Goal: Communication & Community: Ask a question

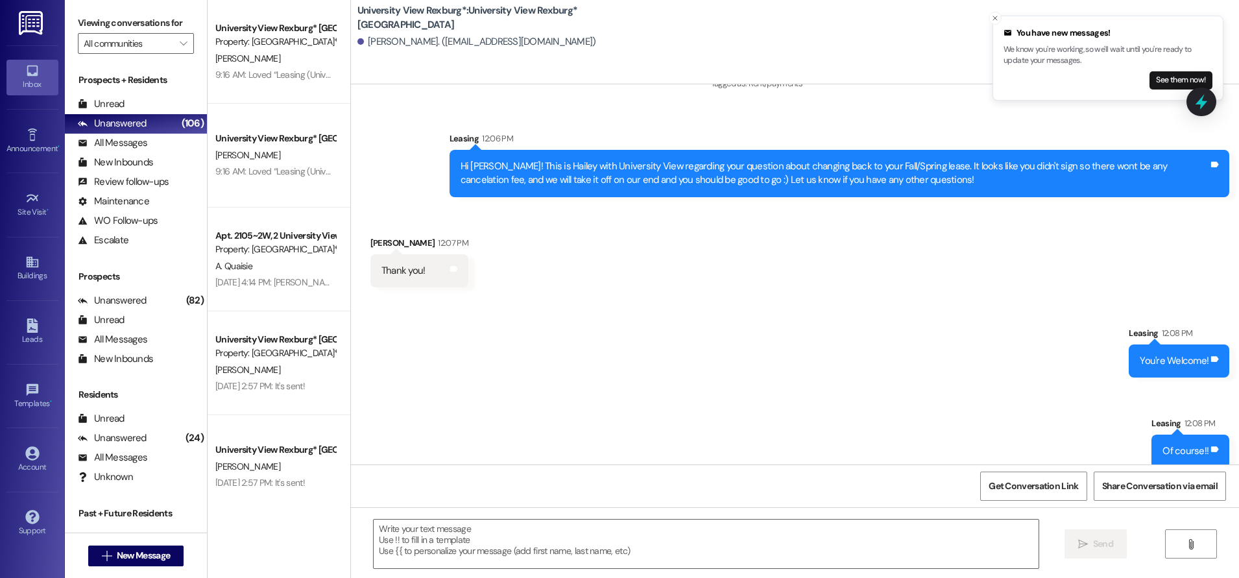
scroll to position [2214, 0]
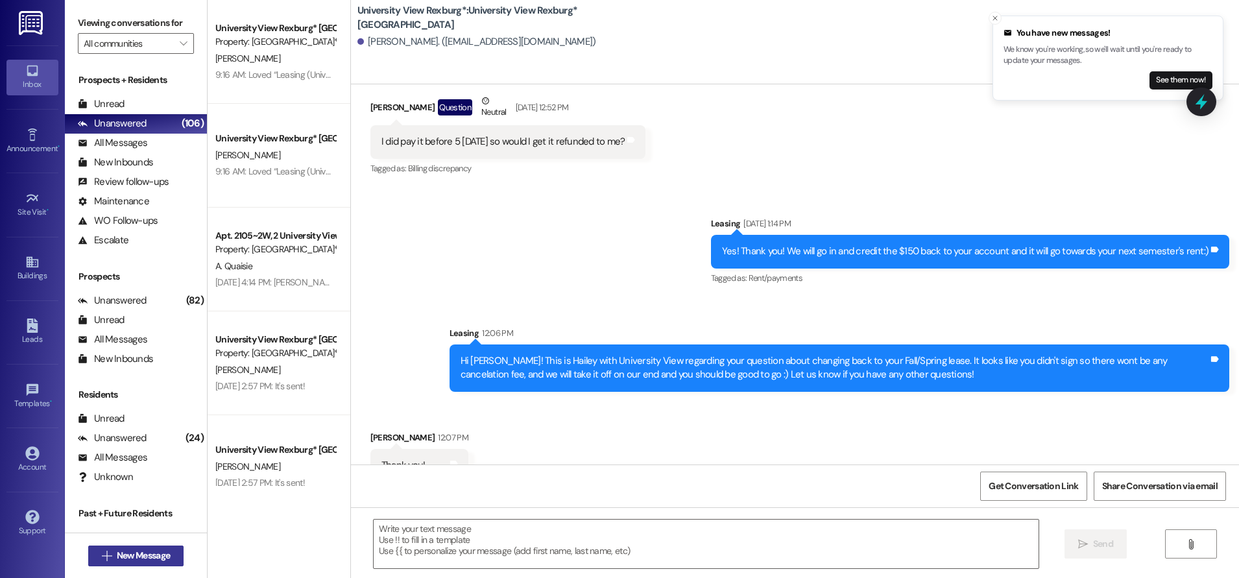
click at [136, 552] on span "New Message" at bounding box center [143, 556] width 53 height 14
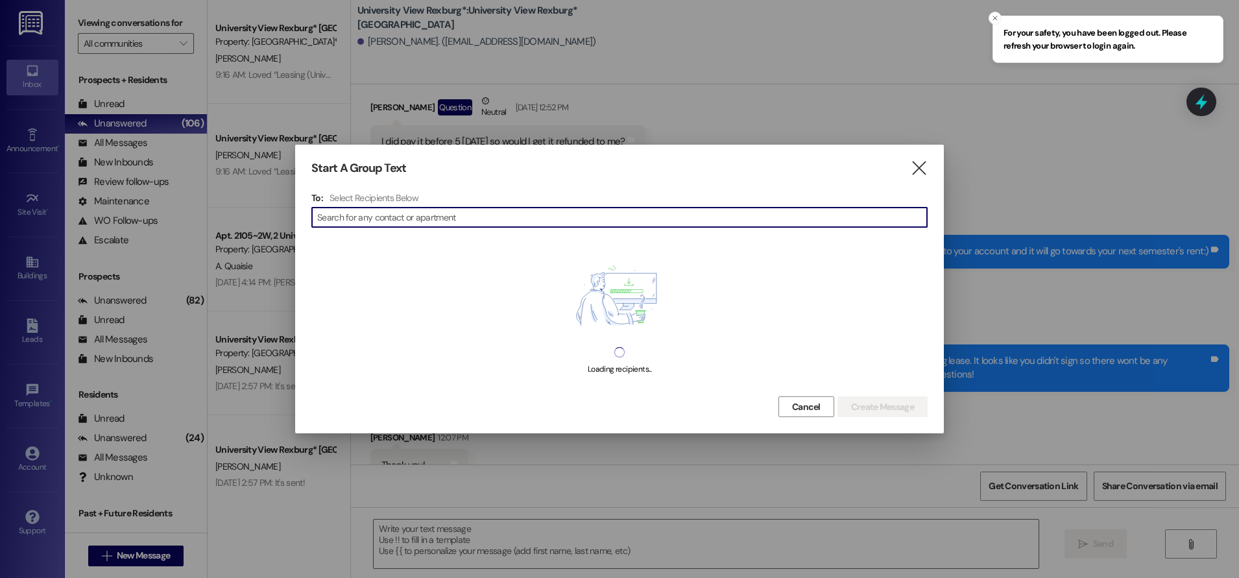
drag, startPoint x: 441, startPoint y: 213, endPoint x: 452, endPoint y: 208, distance: 12.5
click at [445, 211] on input at bounding box center [622, 217] width 610 height 18
type input "[PERSON_NAME]"
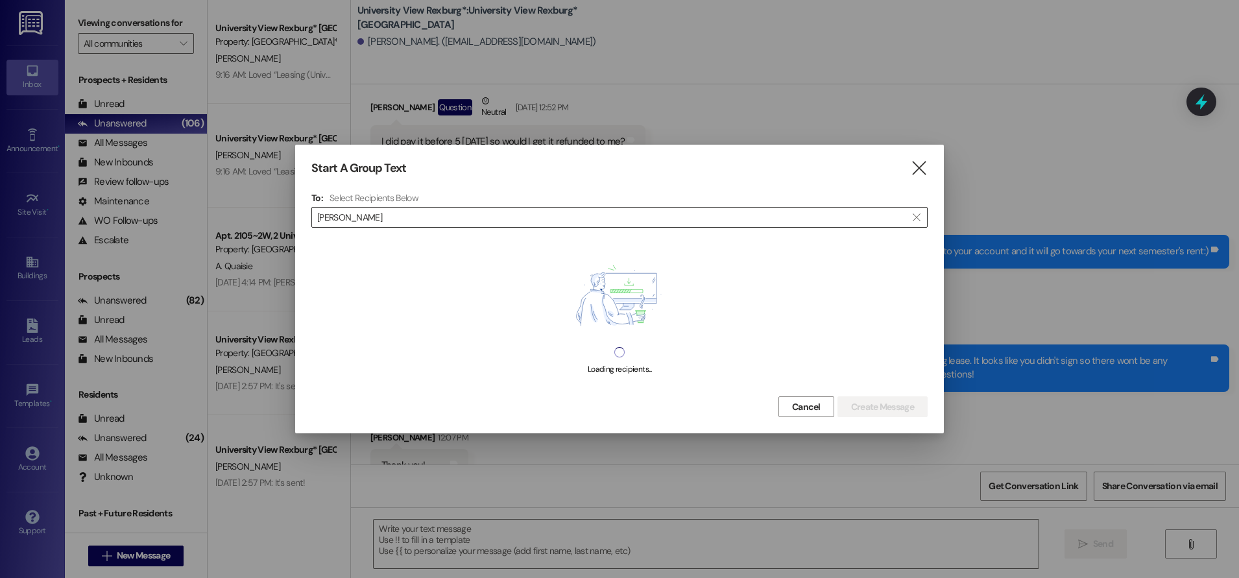
click at [377, 213] on input "[PERSON_NAME]" at bounding box center [611, 217] width 589 height 18
click at [919, 169] on icon "" at bounding box center [919, 169] width 18 height 14
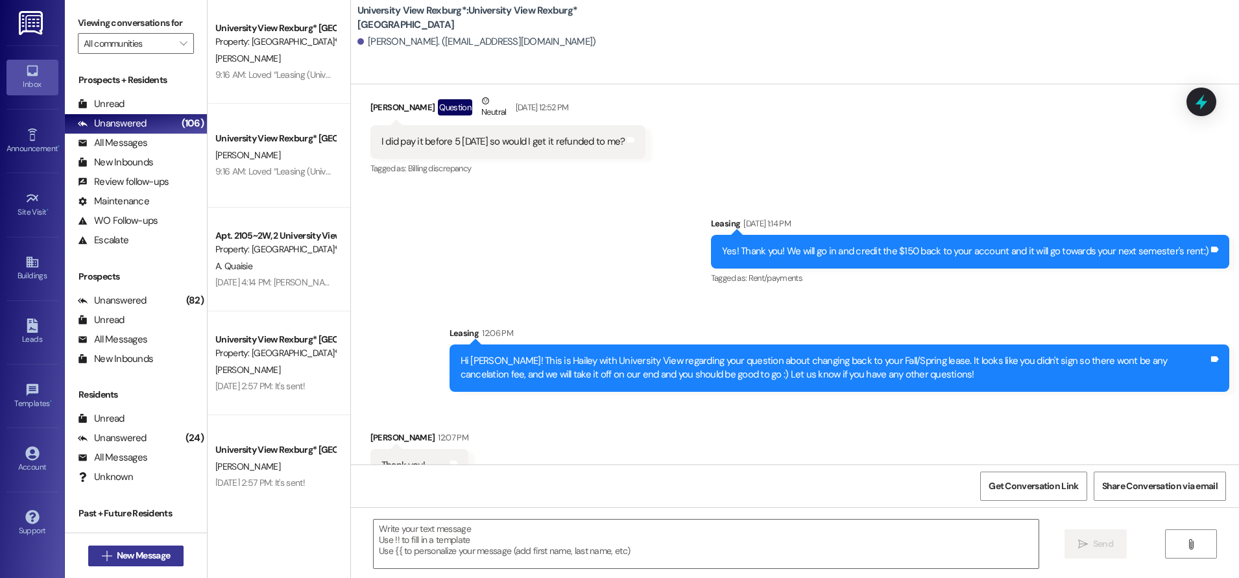
click at [143, 549] on span "New Message" at bounding box center [143, 556] width 53 height 14
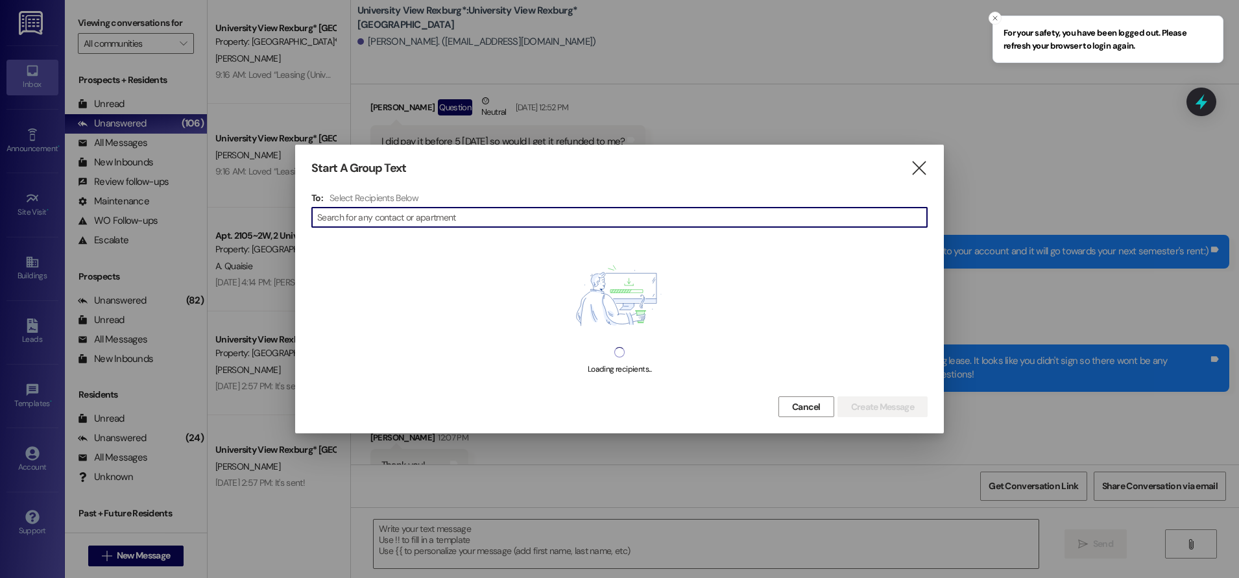
click at [378, 213] on input at bounding box center [622, 217] width 610 height 18
type input "[PERSON_NAME]"
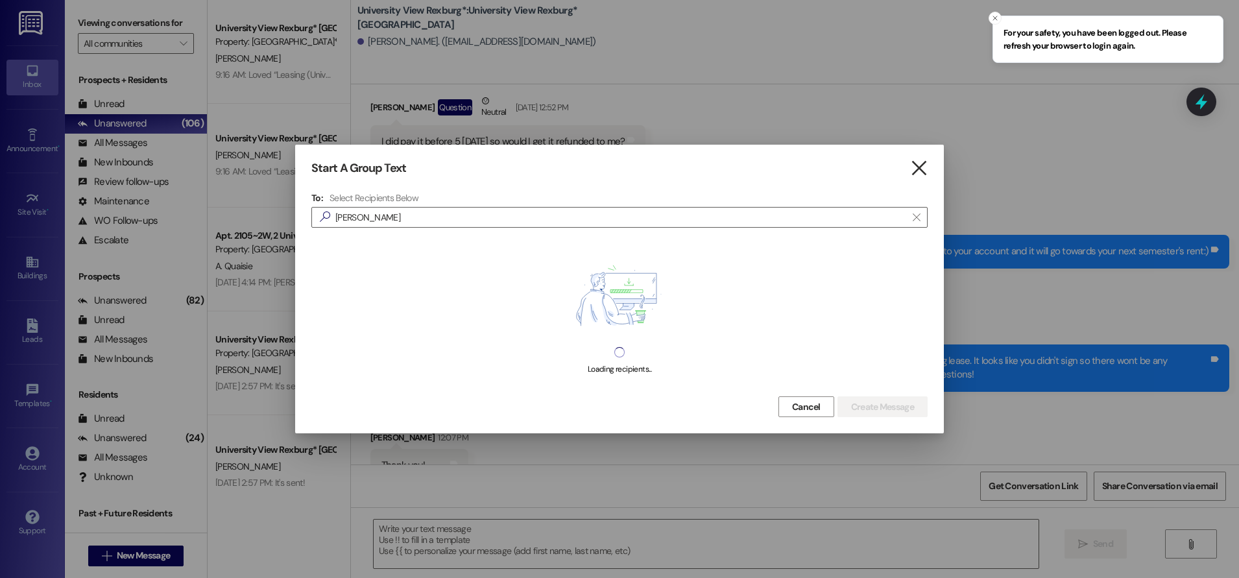
click at [919, 172] on icon "" at bounding box center [919, 169] width 18 height 14
